Goal: Transaction & Acquisition: Purchase product/service

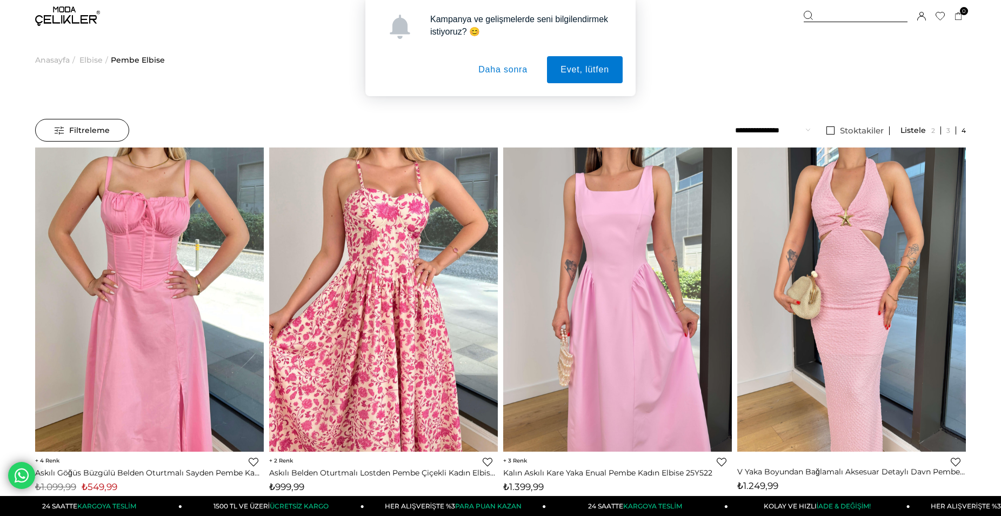
click at [83, 62] on div "Kampanya ve gelişmelerde seni bilgilendirmek istiyoruz? 😊 Evet, lütfen Daha son…" at bounding box center [500, 48] width 1001 height 96
click at [90, 58] on div "Kampanya ve gelişmelerde seni bilgilendirmek istiyoruz? 😊 Evet, lütfen Daha son…" at bounding box center [500, 48] width 1001 height 96
click at [91, 61] on div "Kampanya ve gelişmelerde seni bilgilendirmek istiyoruz? 😊 Evet, lütfen Daha son…" at bounding box center [500, 48] width 1001 height 96
click at [91, 64] on div "Kampanya ve gelişmelerde seni bilgilendirmek istiyoruz? 😊 Evet, lütfen Daha son…" at bounding box center [500, 48] width 1001 height 96
click at [91, 59] on div "Kampanya ve gelişmelerde seni bilgilendirmek istiyoruz? 😊 Evet, lütfen Daha son…" at bounding box center [500, 48] width 1001 height 96
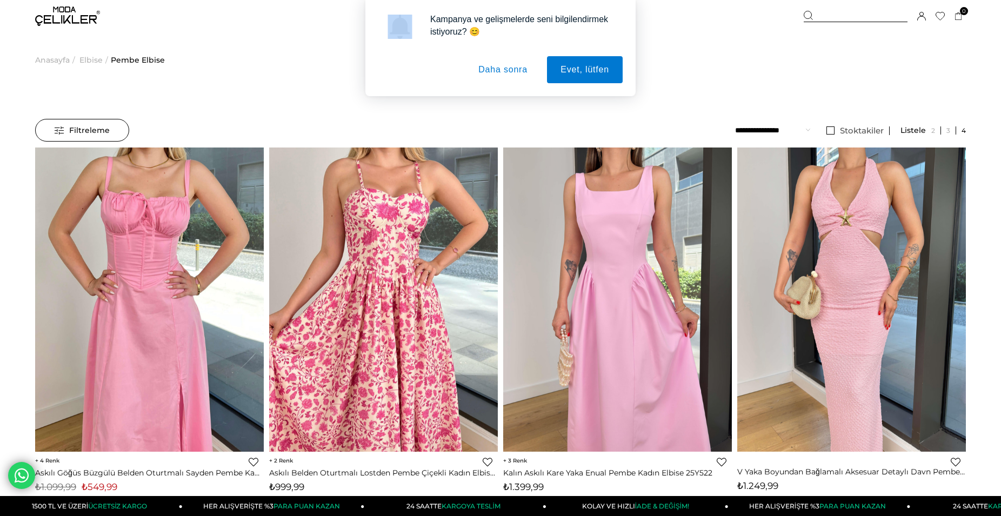
click at [91, 59] on div "Kampanya ve gelişmelerde seni bilgilendirmek istiyoruz? 😊 Evet, lütfen Daha son…" at bounding box center [500, 48] width 1001 height 96
click at [494, 76] on button "Daha sonra" at bounding box center [503, 69] width 76 height 27
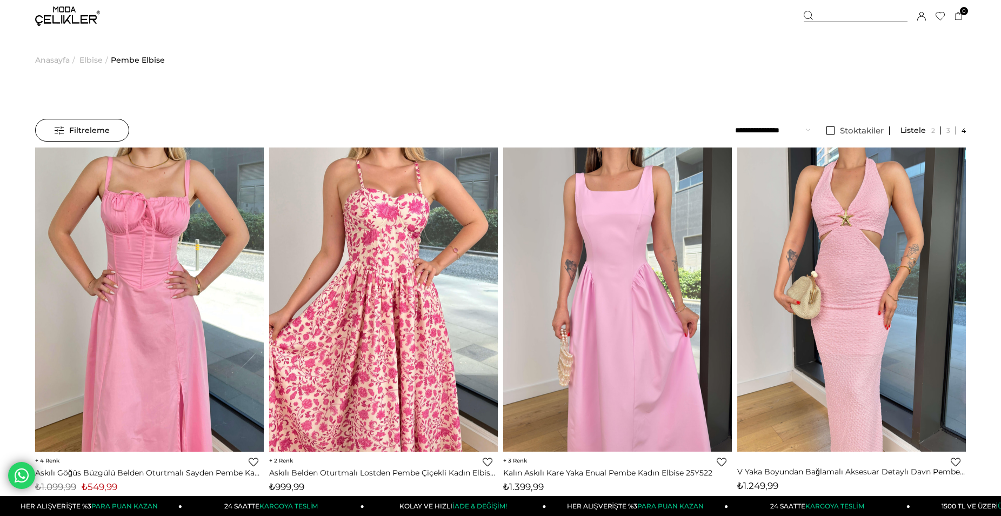
click at [92, 63] on span "Elbise" at bounding box center [90, 59] width 23 height 55
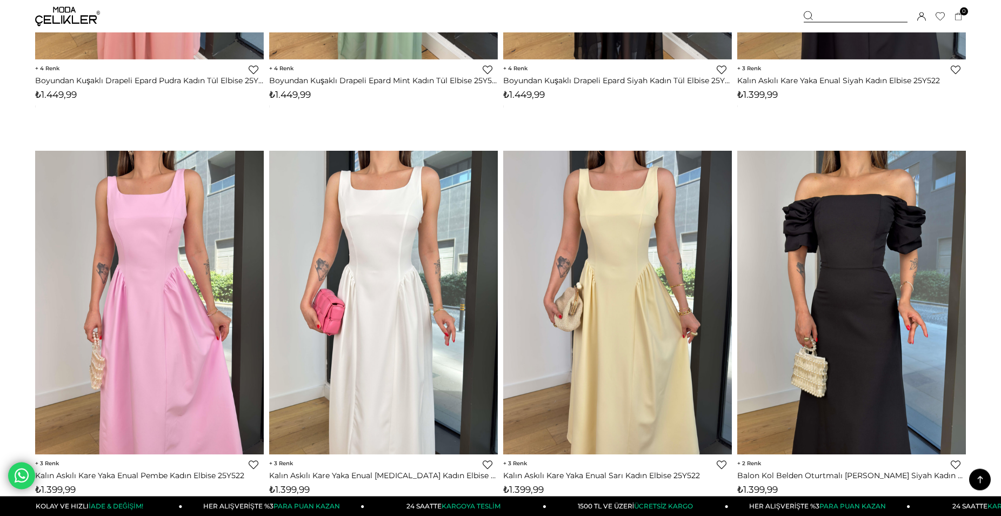
scroll to position [6082, 0]
